Goal: Use online tool/utility

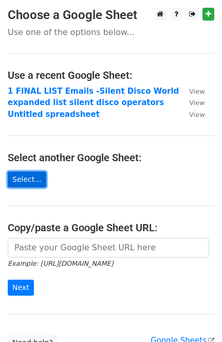
click at [25, 180] on link "Select..." at bounding box center [27, 179] width 39 height 16
